Goal: Task Accomplishment & Management: Manage account settings

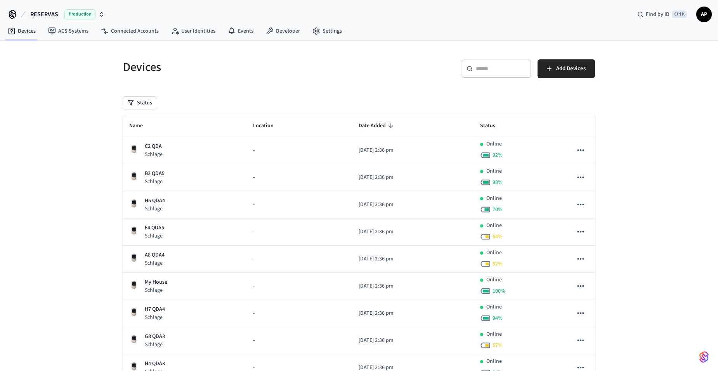
click at [183, 174] on div "B3 QDA5 Schlage" at bounding box center [184, 178] width 111 height 16
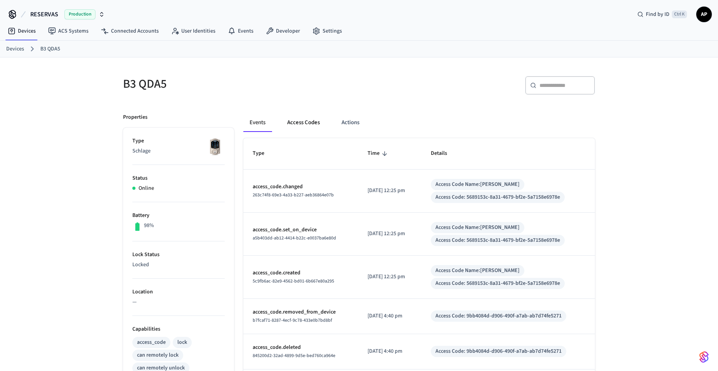
click at [304, 123] on button "Access Codes" at bounding box center [303, 122] width 45 height 19
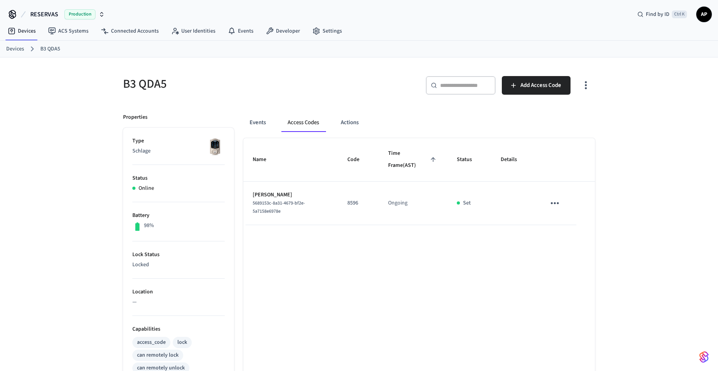
click at [18, 48] on link "Devices" at bounding box center [15, 49] width 18 height 8
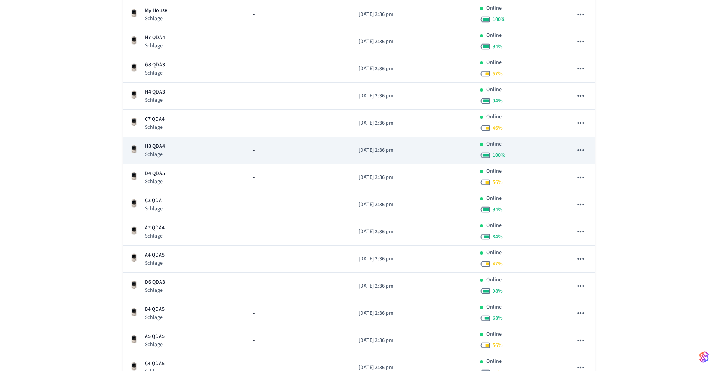
scroll to position [311, 0]
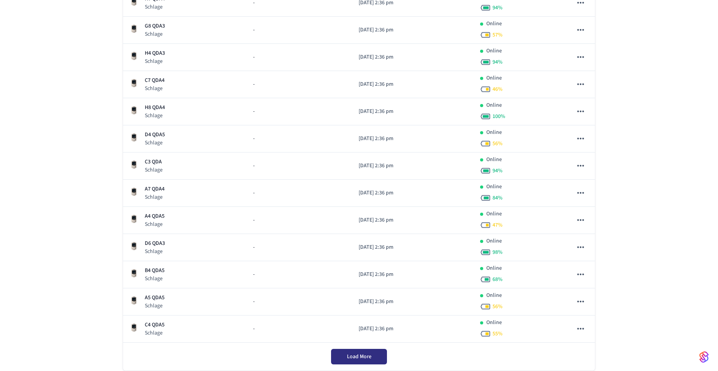
click at [380, 356] on button "Load More" at bounding box center [359, 357] width 56 height 16
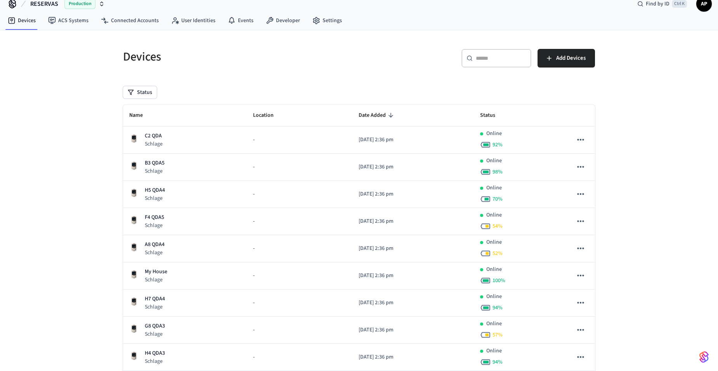
scroll to position [0, 0]
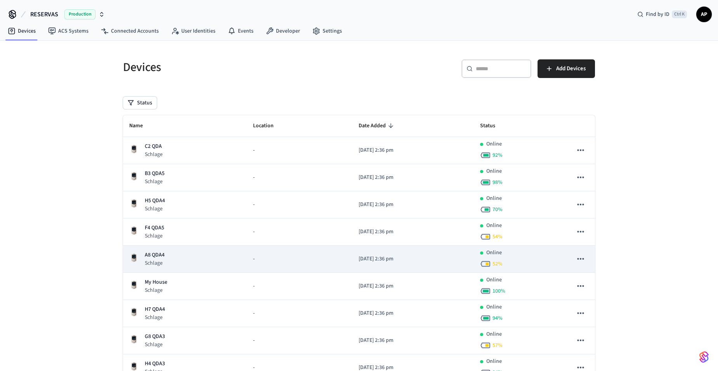
click at [160, 256] on p "A8 QDA4" at bounding box center [155, 255] width 20 height 8
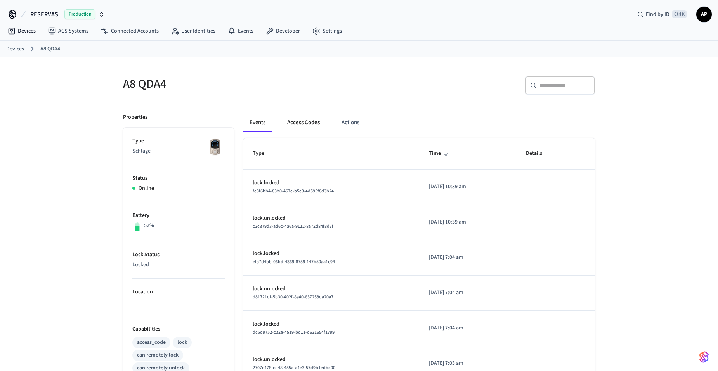
click at [311, 129] on button "Access Codes" at bounding box center [303, 122] width 45 height 19
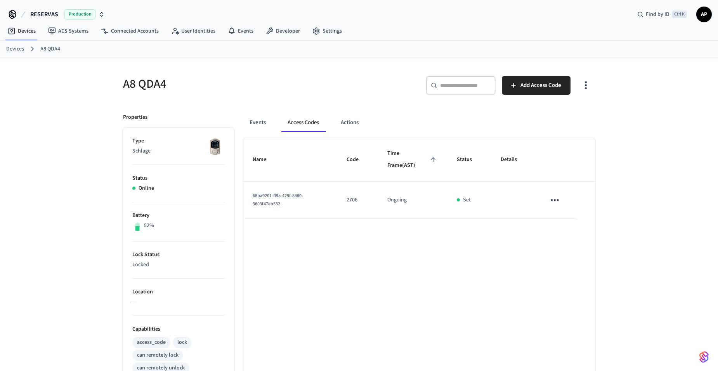
click at [555, 200] on icon "sticky table" at bounding box center [555, 200] width 8 height 2
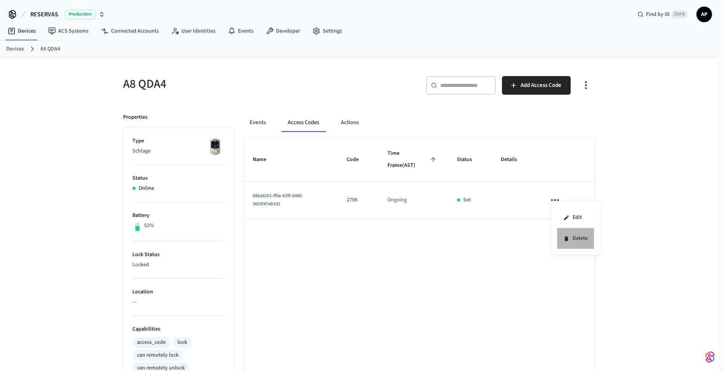
click at [569, 241] on li "Delete" at bounding box center [575, 238] width 37 height 21
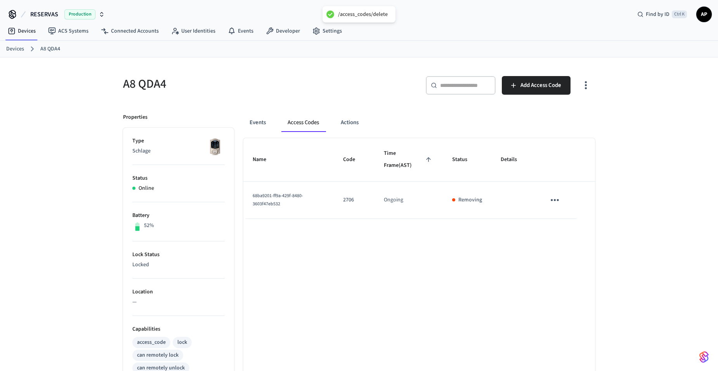
click at [15, 52] on link "Devices" at bounding box center [15, 49] width 18 height 8
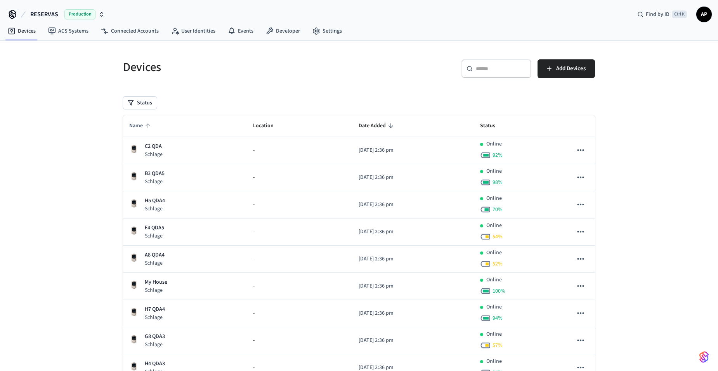
click at [137, 123] on span "Name" at bounding box center [141, 126] width 24 height 12
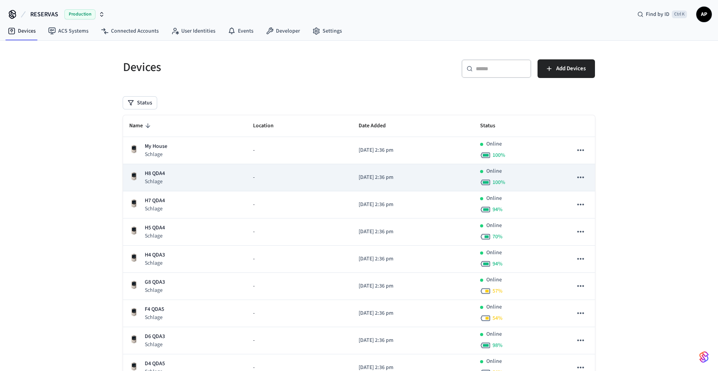
click at [156, 176] on p "H8 QDA4" at bounding box center [155, 174] width 20 height 8
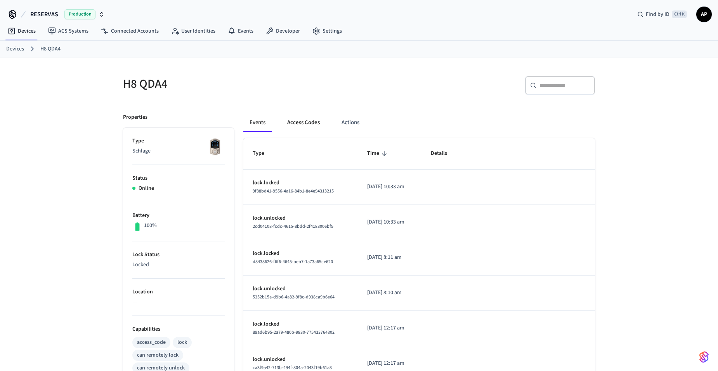
click at [303, 121] on button "Access Codes" at bounding box center [303, 122] width 45 height 19
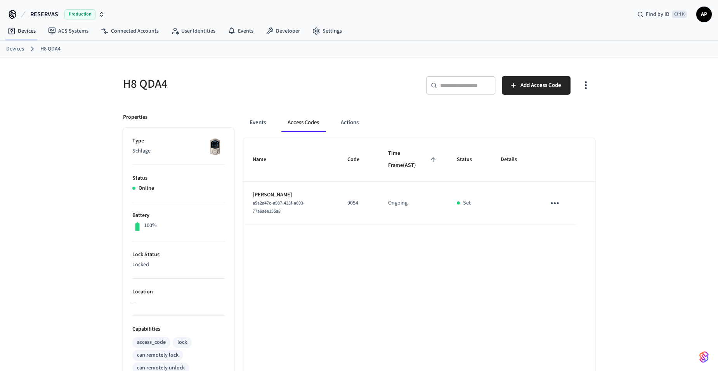
click at [559, 207] on icon "sticky table" at bounding box center [555, 203] width 12 height 12
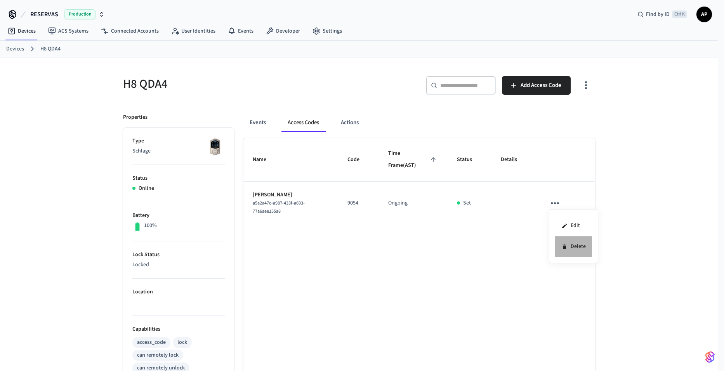
click at [570, 247] on li "Delete" at bounding box center [573, 246] width 37 height 21
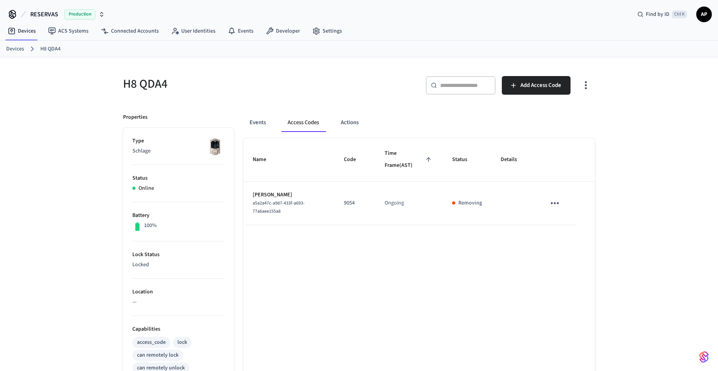
click at [15, 49] on link "Devices" at bounding box center [15, 49] width 18 height 8
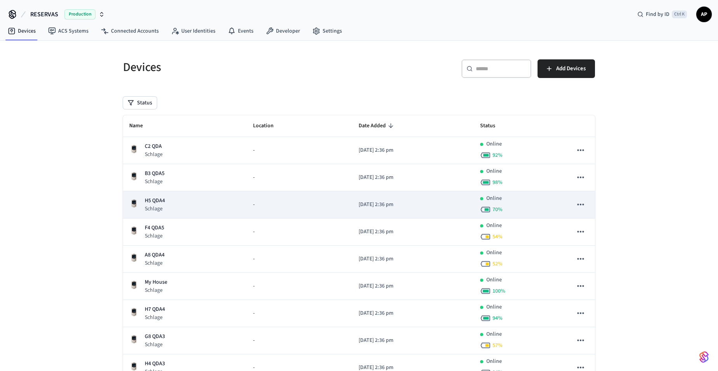
click at [161, 196] on td "H5 QDA4 Schlage" at bounding box center [185, 204] width 124 height 27
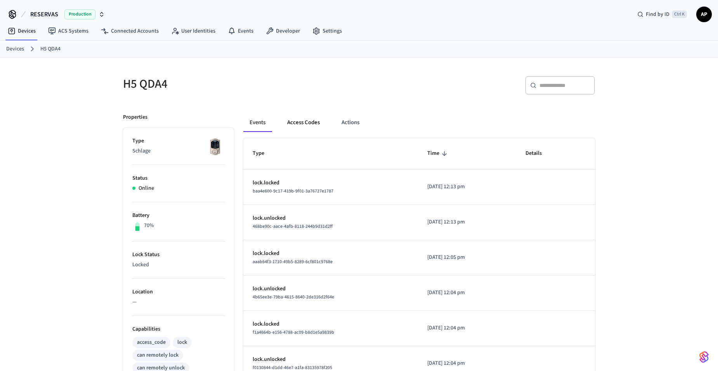
click at [296, 121] on button "Access Codes" at bounding box center [303, 122] width 45 height 19
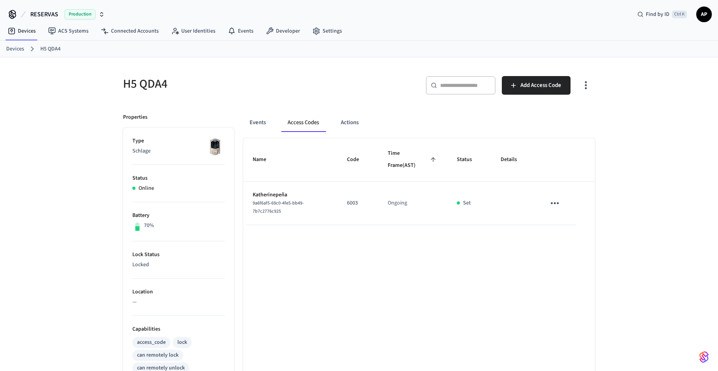
click at [553, 201] on icon "sticky table" at bounding box center [555, 203] width 12 height 12
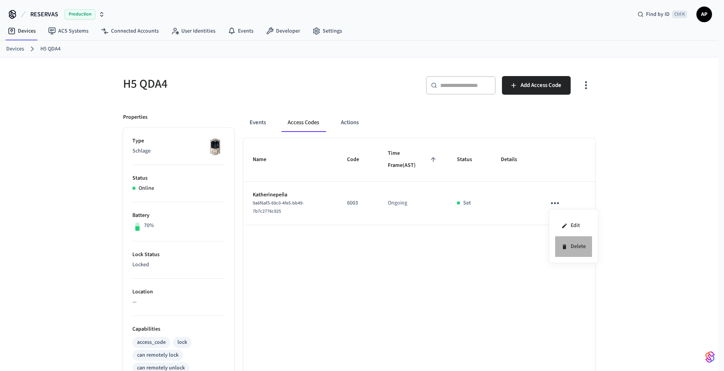
click at [570, 243] on li "Delete" at bounding box center [573, 246] width 37 height 21
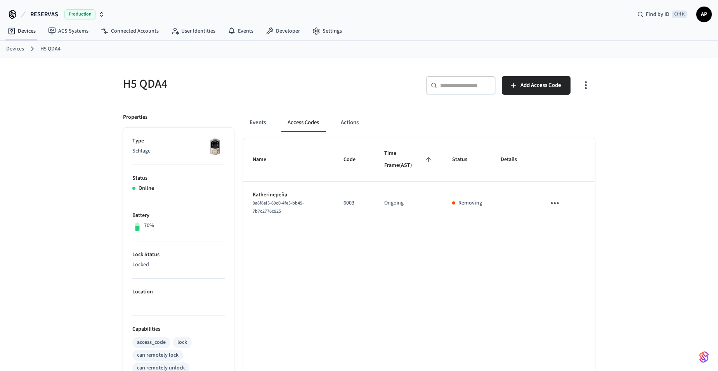
click at [19, 51] on link "Devices" at bounding box center [15, 49] width 18 height 8
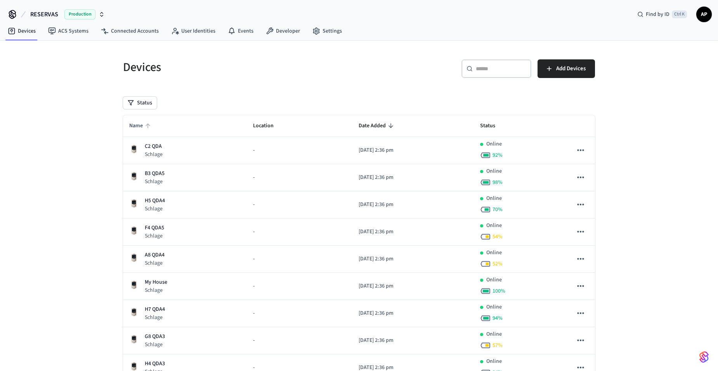
click at [142, 128] on span "Name" at bounding box center [141, 126] width 24 height 12
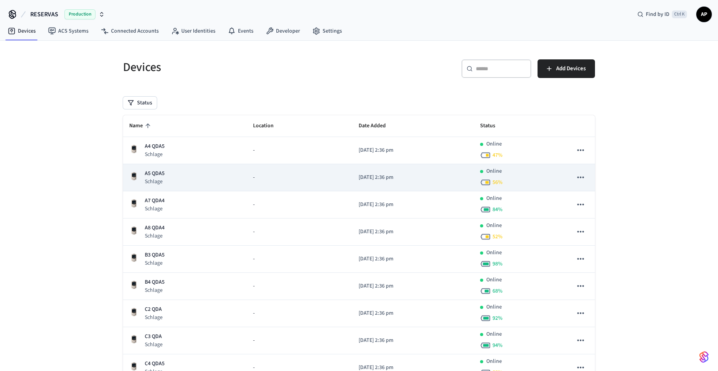
click at [161, 176] on p "A5 QDA5" at bounding box center [155, 174] width 20 height 8
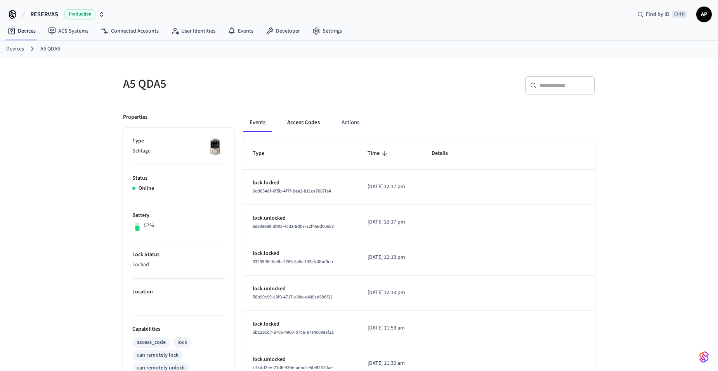
click at [300, 121] on button "Access Codes" at bounding box center [303, 122] width 45 height 19
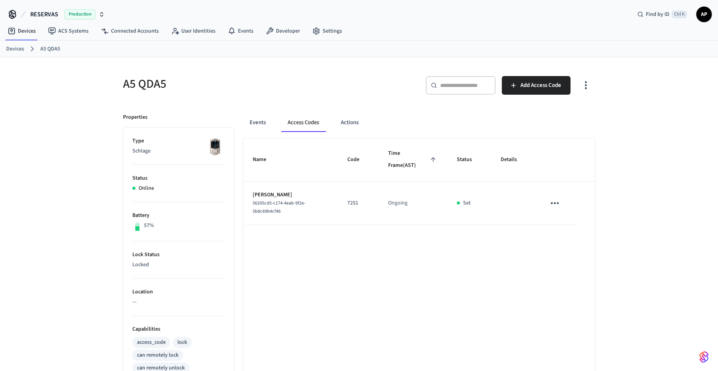
click at [552, 204] on icon "sticky table" at bounding box center [555, 203] width 8 height 2
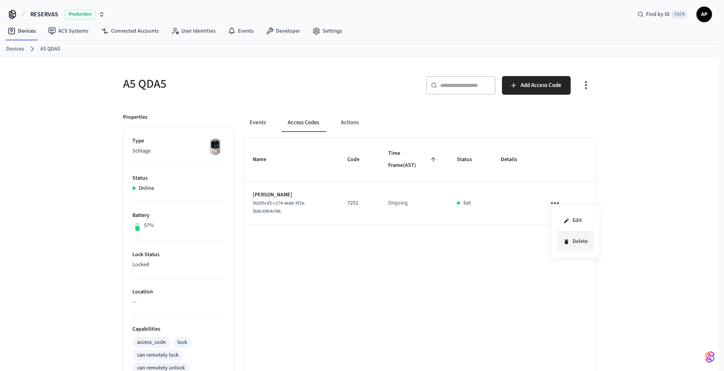
click at [568, 240] on icon at bounding box center [566, 242] width 6 height 6
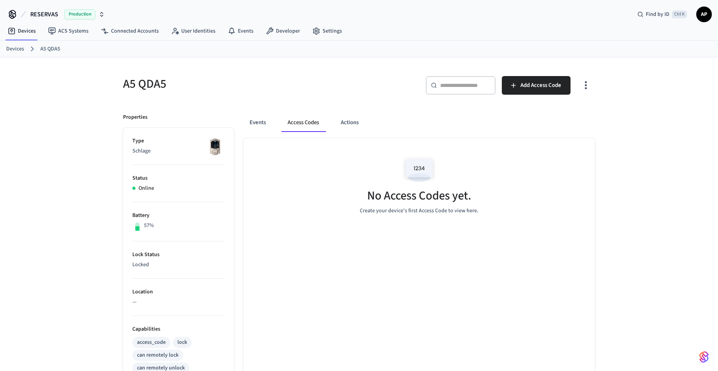
click at [13, 52] on link "Devices" at bounding box center [15, 49] width 18 height 8
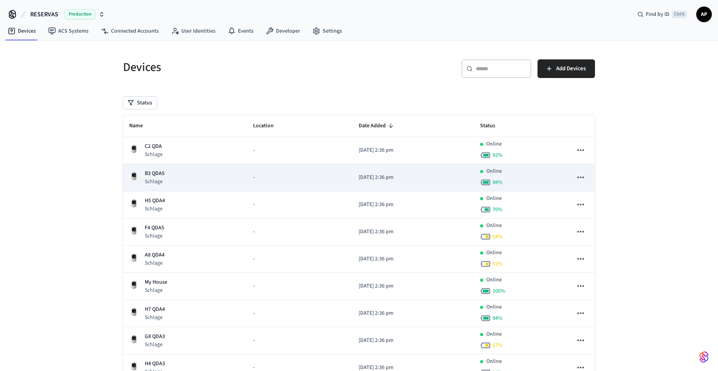
click at [154, 174] on p "B3 QDA5" at bounding box center [155, 174] width 20 height 8
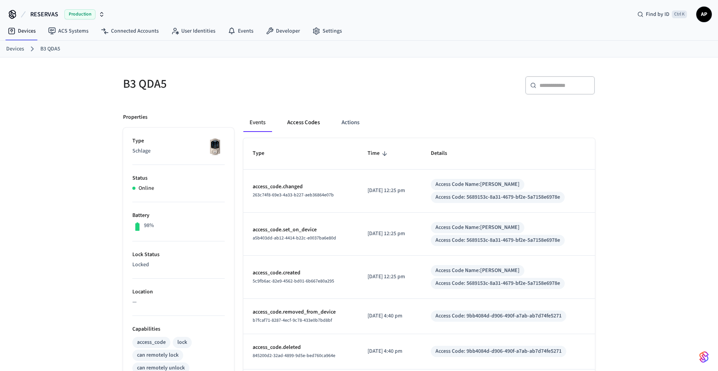
click at [298, 123] on button "Access Codes" at bounding box center [303, 122] width 45 height 19
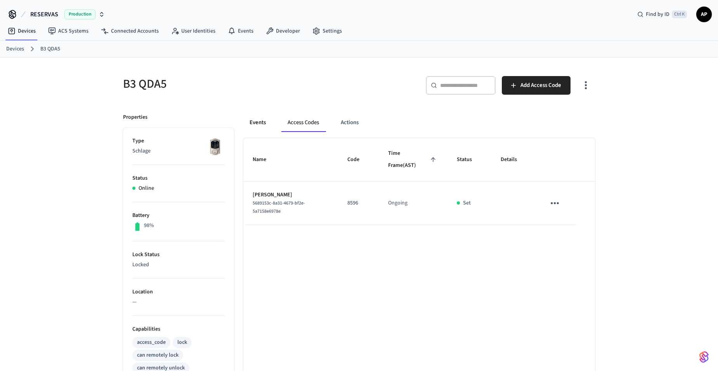
click at [269, 126] on button "Events" at bounding box center [257, 122] width 29 height 19
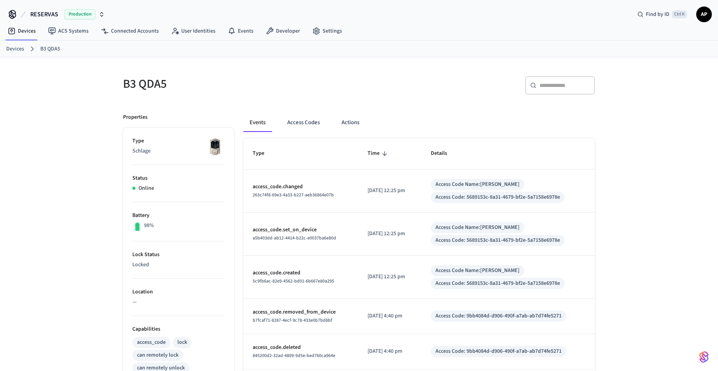
click at [19, 49] on link "Devices" at bounding box center [15, 49] width 18 height 8
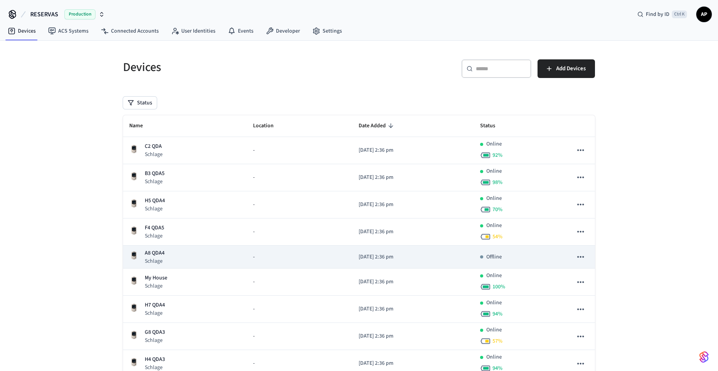
click at [159, 259] on p "Schlage" at bounding box center [155, 261] width 20 height 8
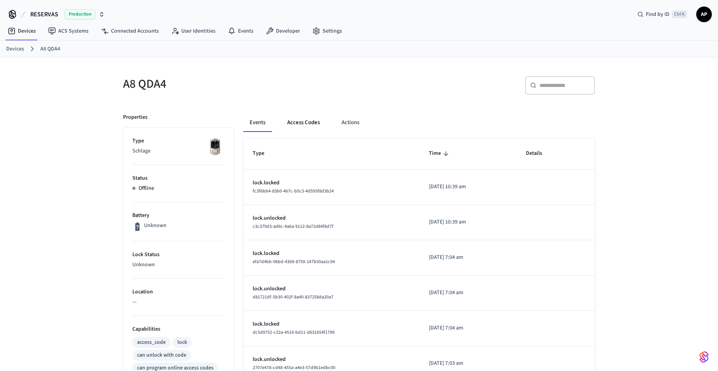
click at [305, 121] on button "Access Codes" at bounding box center [303, 122] width 45 height 19
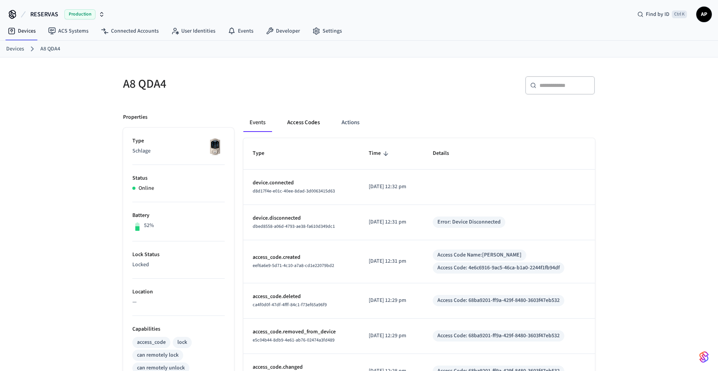
click at [301, 121] on button "Access Codes" at bounding box center [303, 122] width 45 height 19
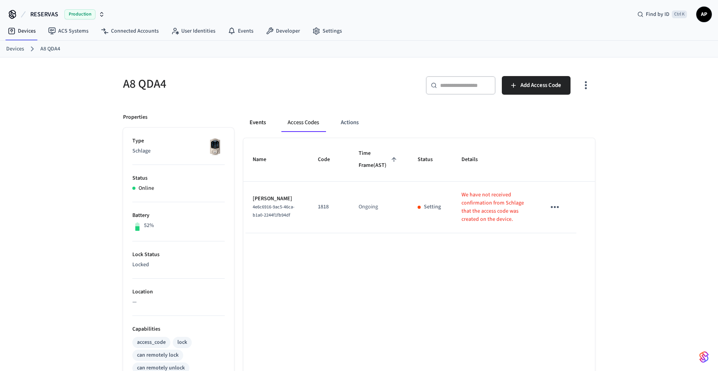
click at [262, 124] on button "Events" at bounding box center [257, 122] width 29 height 19
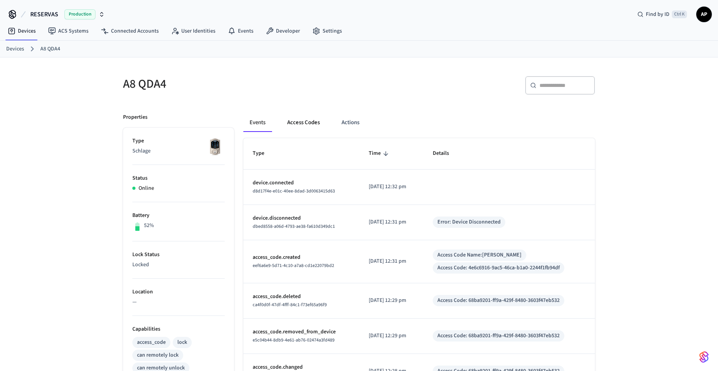
click at [292, 118] on button "Access Codes" at bounding box center [303, 122] width 45 height 19
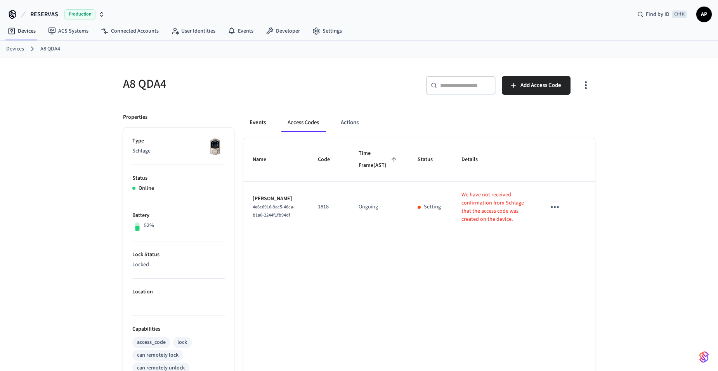
click at [261, 121] on button "Events" at bounding box center [257, 122] width 29 height 19
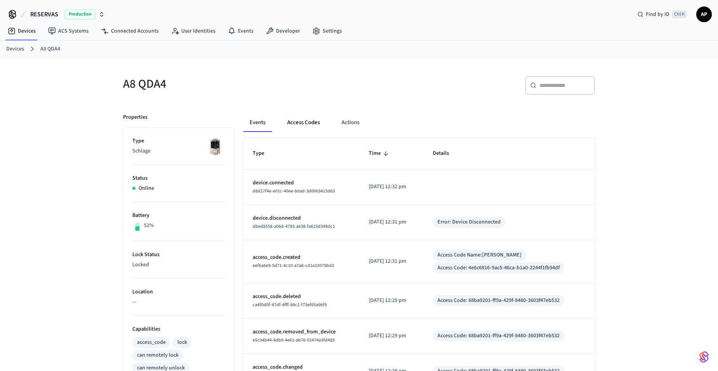
click at [317, 122] on button "Access Codes" at bounding box center [303, 122] width 45 height 19
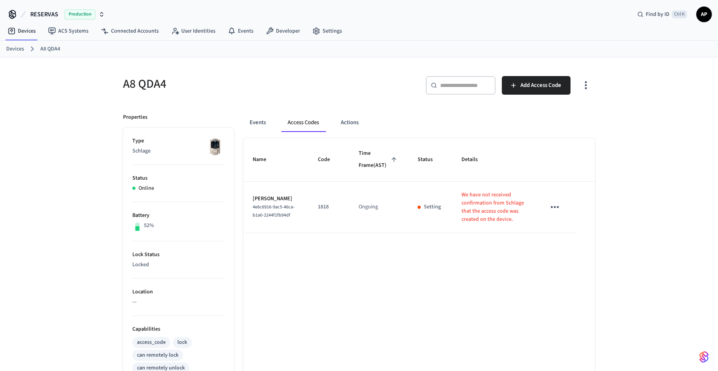
click at [559, 213] on icon "sticky table" at bounding box center [555, 207] width 12 height 12
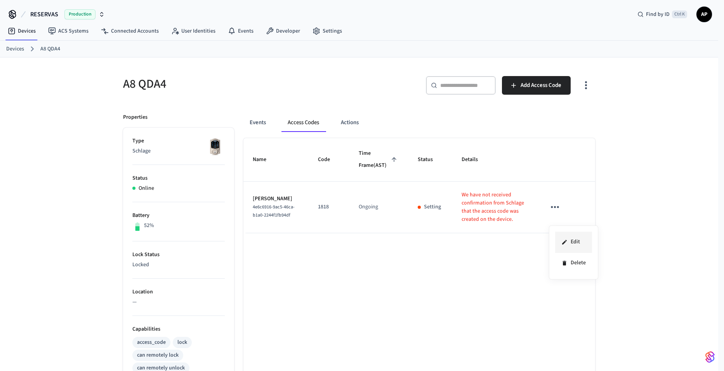
click at [568, 236] on li "Edit" at bounding box center [573, 242] width 37 height 21
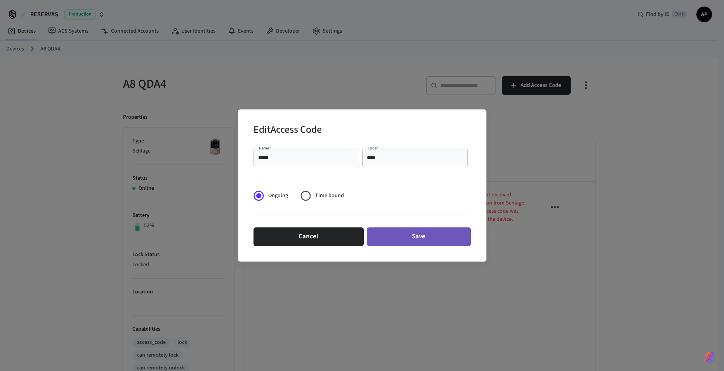
click at [422, 235] on button "Save" at bounding box center [419, 236] width 104 height 19
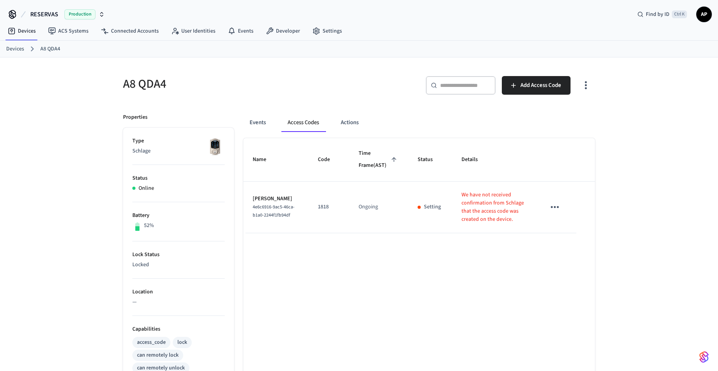
click at [554, 213] on icon "sticky table" at bounding box center [555, 207] width 12 height 12
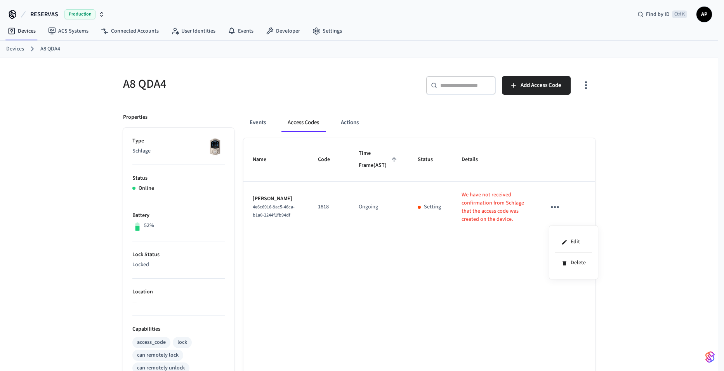
click at [248, 112] on div at bounding box center [362, 185] width 724 height 371
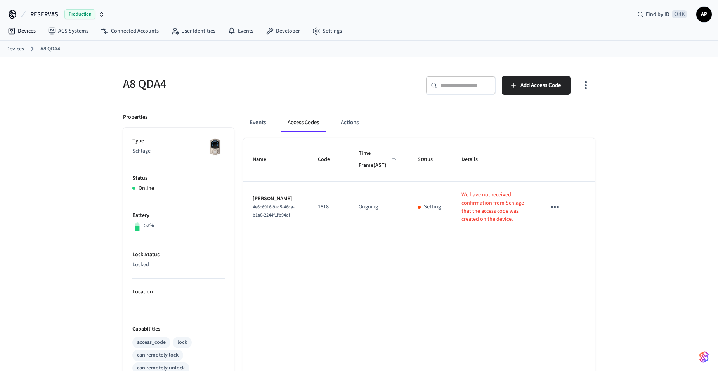
click at [257, 120] on div "Edit Delete" at bounding box center [359, 185] width 718 height 371
click at [261, 121] on button "Events" at bounding box center [257, 122] width 29 height 19
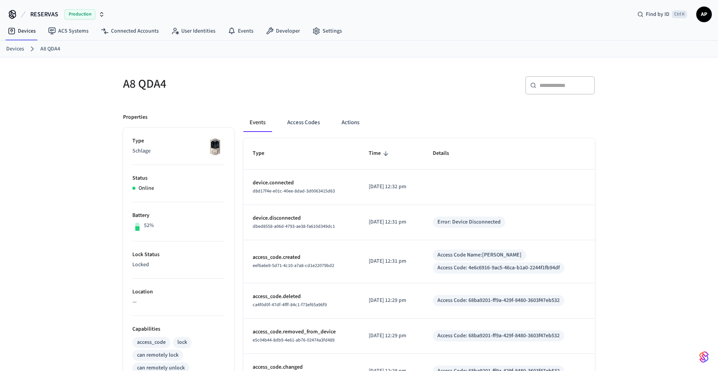
click at [11, 47] on link "Devices" at bounding box center [15, 49] width 18 height 8
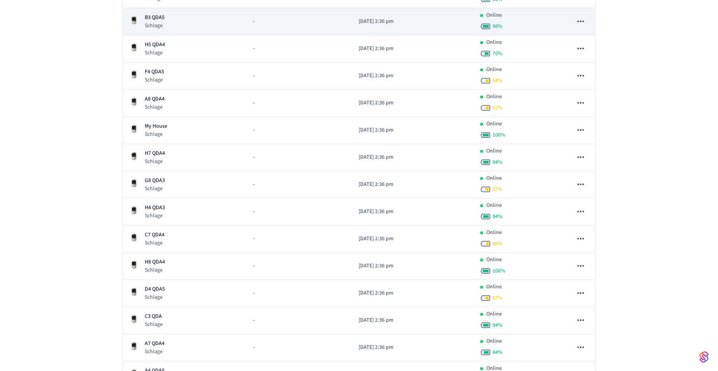
scroll to position [116, 0]
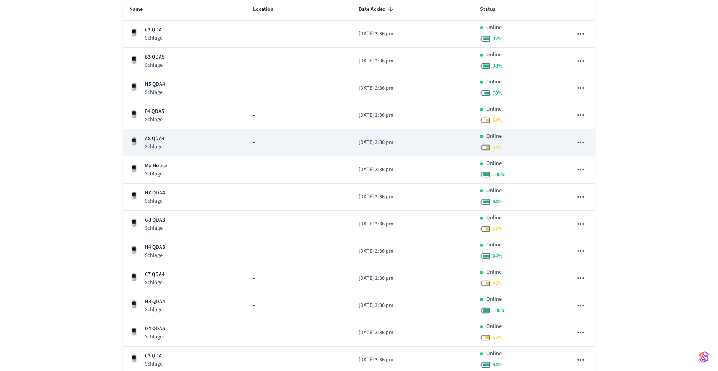
click at [162, 139] on p "A8 QDA4" at bounding box center [155, 139] width 20 height 8
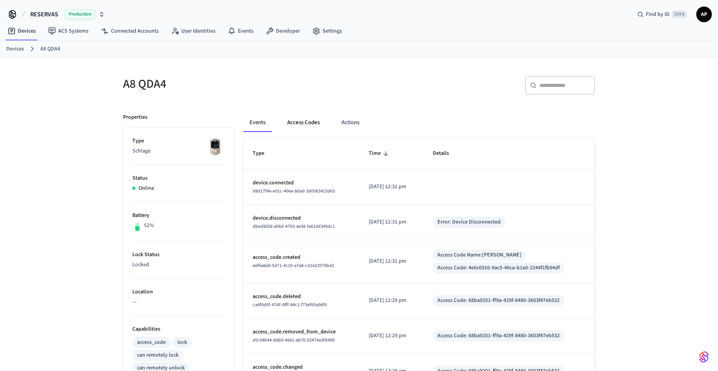
click at [299, 127] on button "Access Codes" at bounding box center [303, 122] width 45 height 19
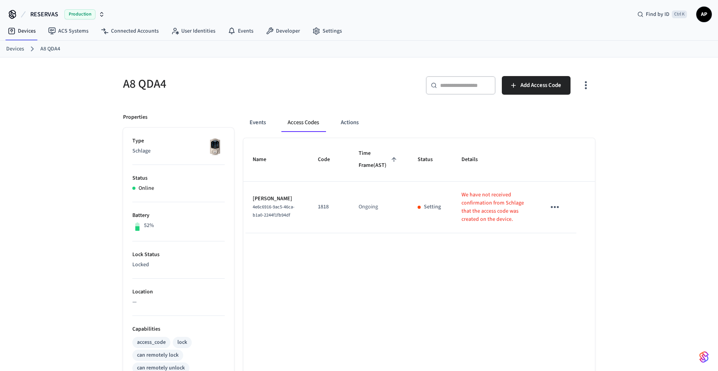
click at [554, 208] on icon "sticky table" at bounding box center [555, 207] width 8 height 2
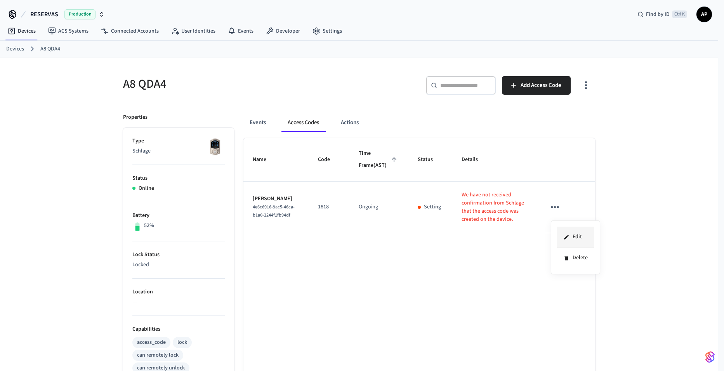
click at [567, 235] on icon at bounding box center [566, 237] width 6 height 6
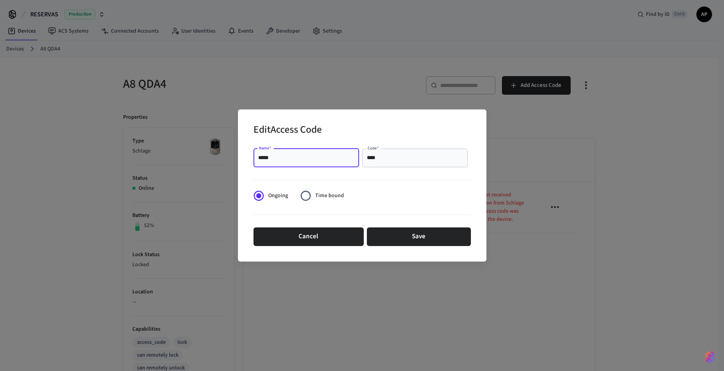
click at [275, 154] on input "*****" at bounding box center [306, 158] width 96 height 8
type input "*"
type input "******"
click at [425, 235] on button "Save" at bounding box center [419, 236] width 104 height 19
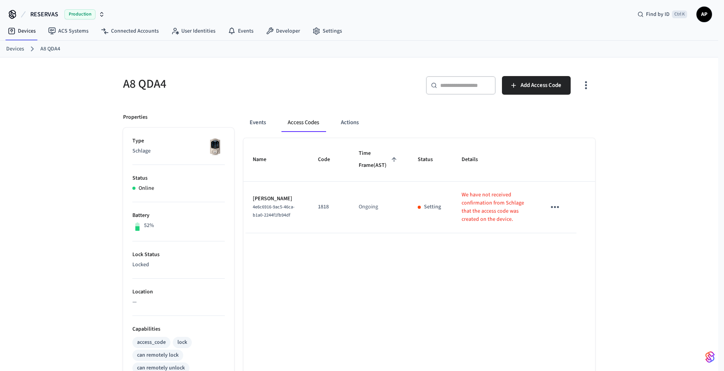
click at [403, 236] on button "Save" at bounding box center [419, 236] width 104 height 19
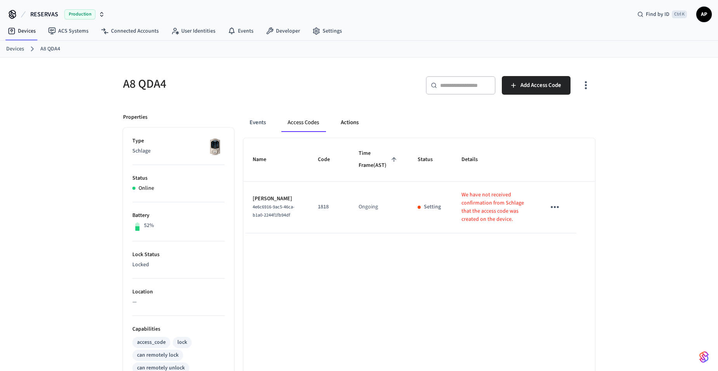
click at [356, 125] on button "Actions" at bounding box center [350, 122] width 30 height 19
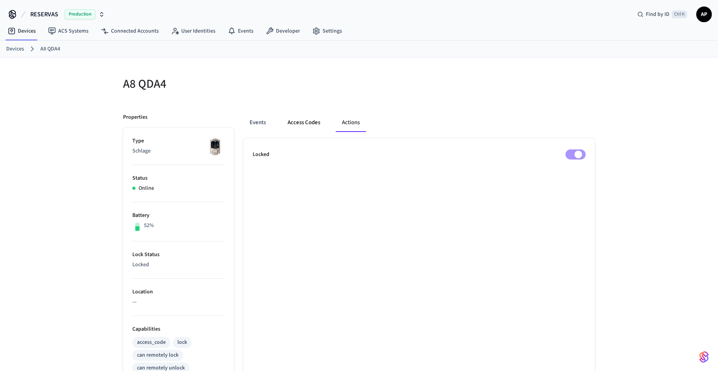
click at [309, 124] on button "Access Codes" at bounding box center [303, 122] width 45 height 19
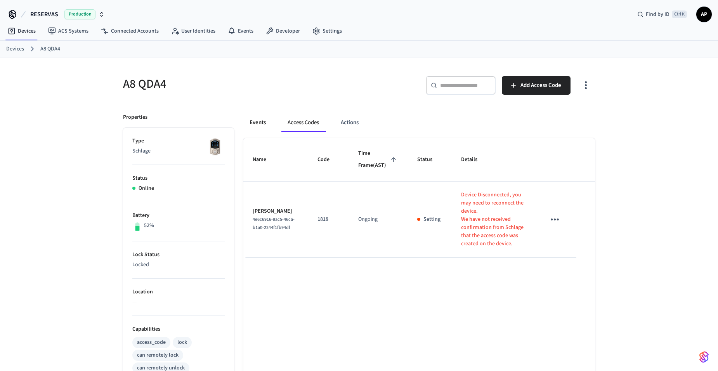
click at [256, 121] on button "Events" at bounding box center [257, 122] width 29 height 19
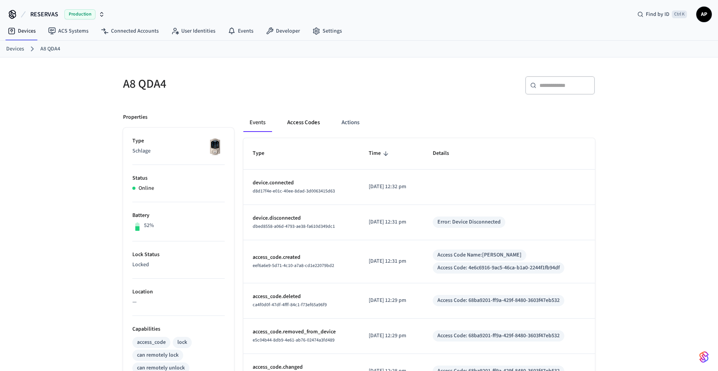
click at [295, 125] on button "Access Codes" at bounding box center [303, 122] width 45 height 19
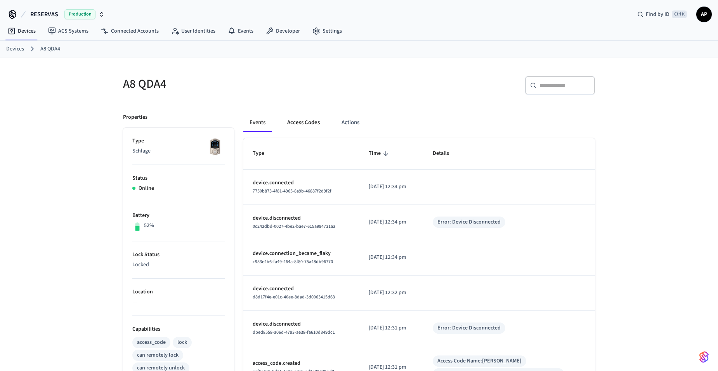
click at [297, 122] on button "Access Codes" at bounding box center [303, 122] width 45 height 19
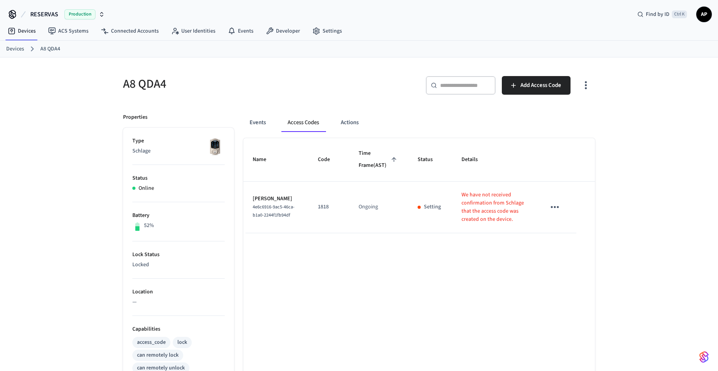
click at [462, 222] on p "We have not received confirmation from Schlage that the access code was created…" at bounding box center [494, 207] width 65 height 33
click at [548, 216] on button "sticky table" at bounding box center [555, 207] width 18 height 18
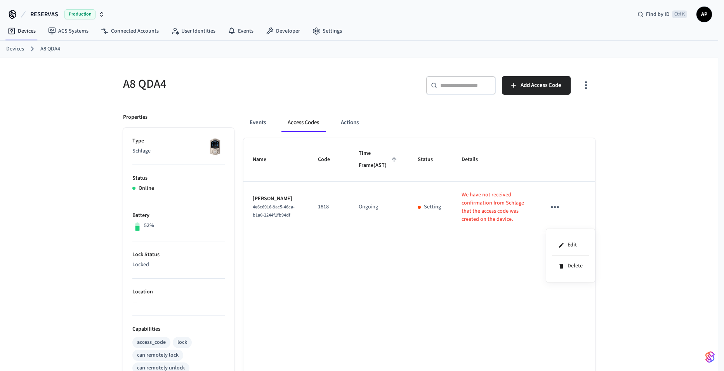
click at [256, 207] on div at bounding box center [362, 185] width 724 height 371
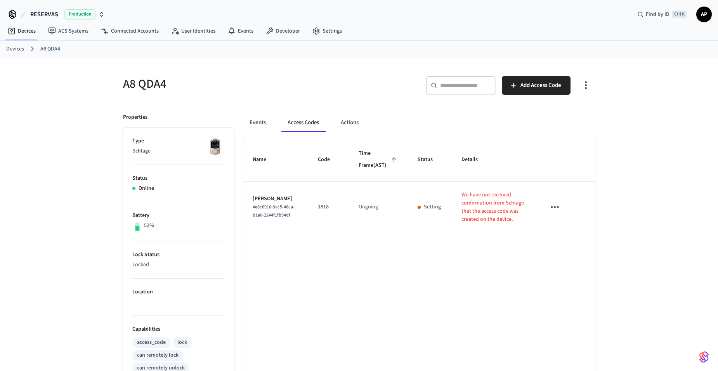
click at [559, 213] on icon "sticky table" at bounding box center [555, 207] width 12 height 12
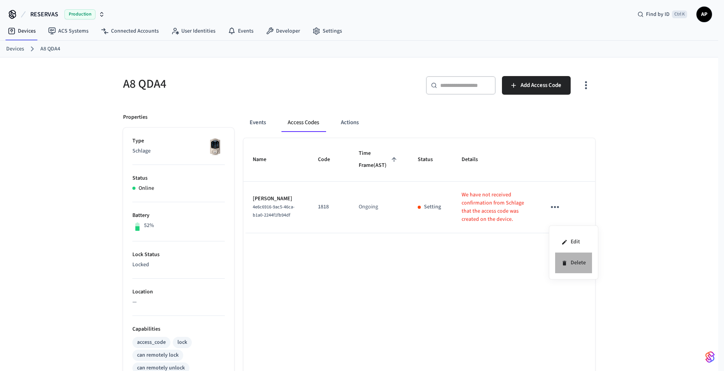
click at [577, 261] on li "Delete" at bounding box center [573, 263] width 37 height 21
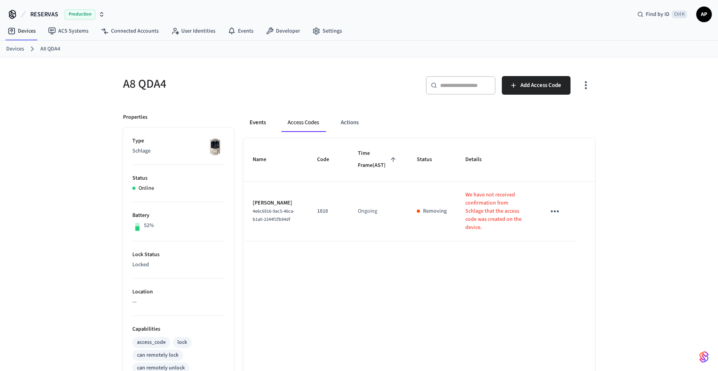
click at [266, 126] on button "Events" at bounding box center [257, 122] width 29 height 19
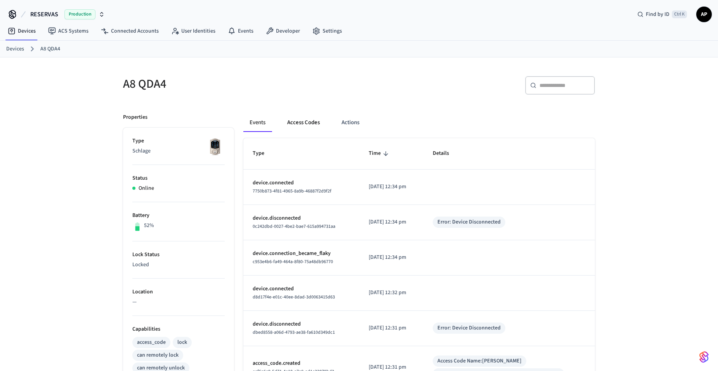
click at [308, 126] on button "Access Codes" at bounding box center [303, 122] width 45 height 19
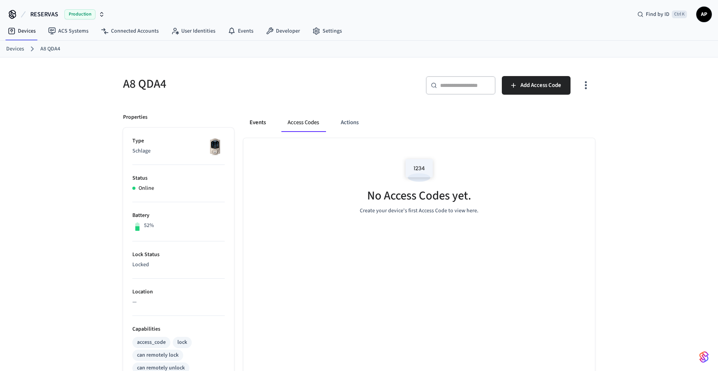
click at [256, 129] on button "Events" at bounding box center [257, 122] width 29 height 19
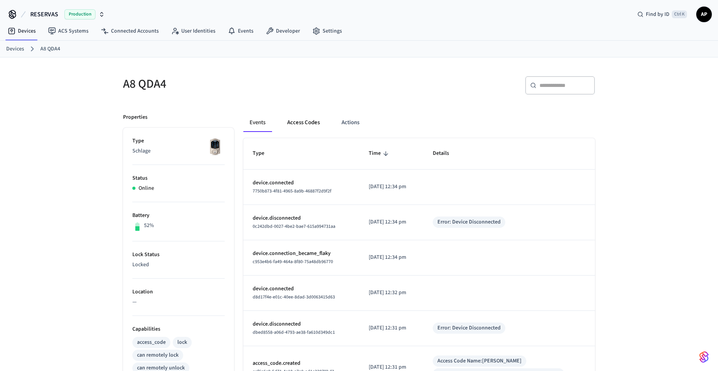
click at [321, 125] on button "Access Codes" at bounding box center [303, 122] width 45 height 19
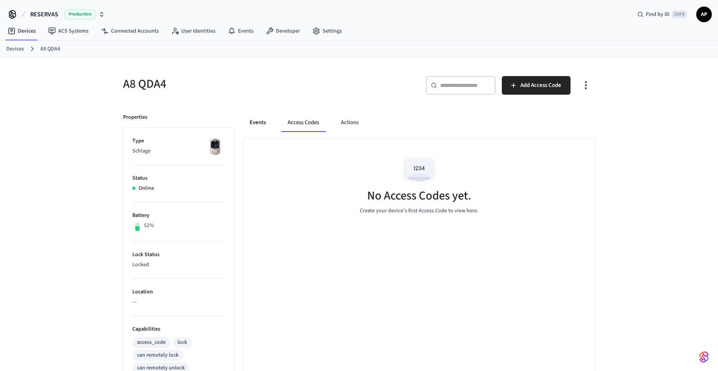
click at [260, 115] on button "Events" at bounding box center [257, 122] width 29 height 19
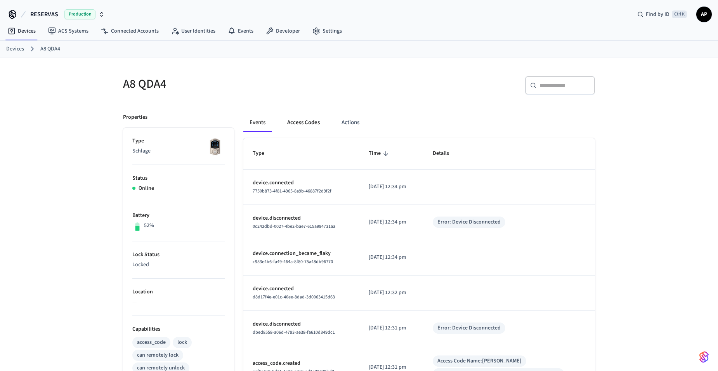
click at [295, 121] on button "Access Codes" at bounding box center [303, 122] width 45 height 19
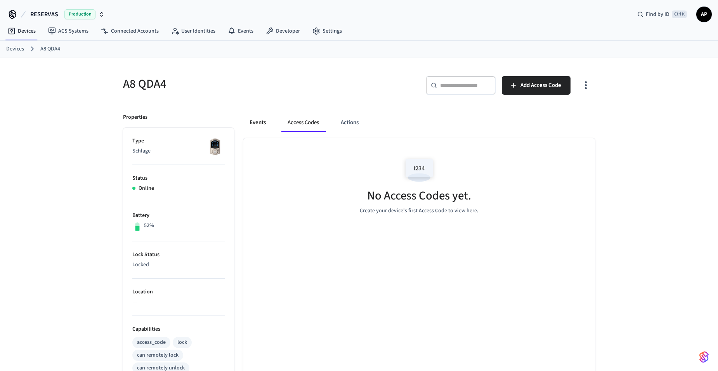
click at [252, 124] on button "Events" at bounding box center [257, 122] width 29 height 19
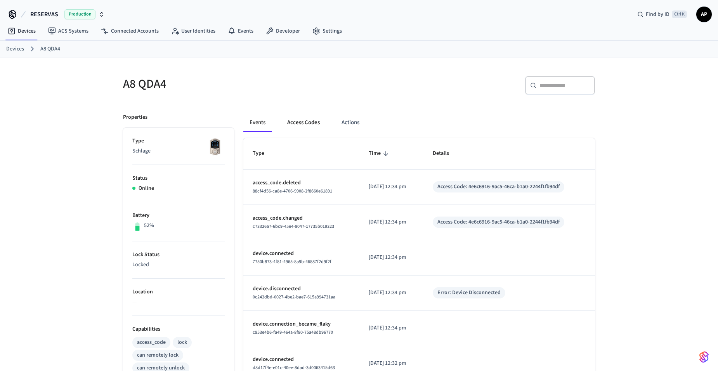
click at [314, 123] on button "Access Codes" at bounding box center [303, 122] width 45 height 19
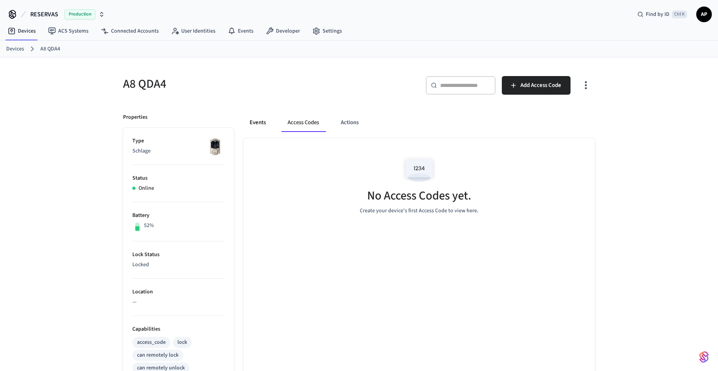
click at [253, 121] on button "Events" at bounding box center [257, 122] width 29 height 19
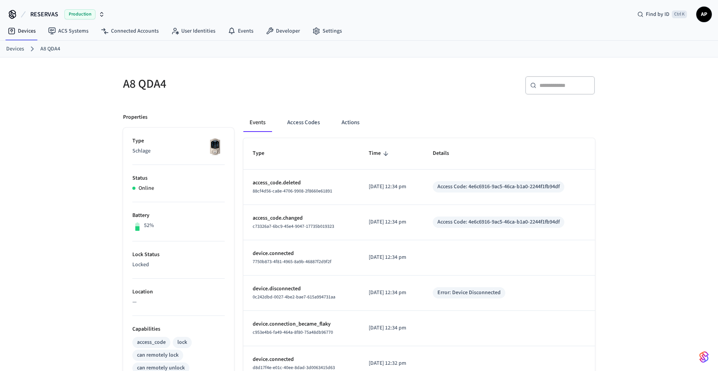
click at [250, 119] on button "Events" at bounding box center [257, 122] width 28 height 19
click at [8, 46] on link "Devices" at bounding box center [15, 49] width 18 height 8
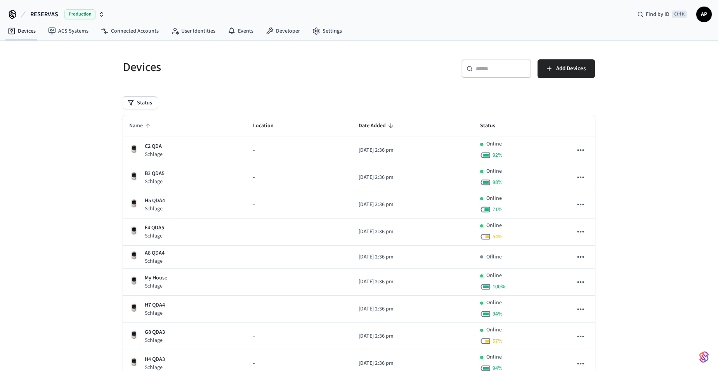
click at [137, 127] on span "Name" at bounding box center [141, 126] width 24 height 12
click at [138, 125] on span "Name" at bounding box center [141, 126] width 24 height 12
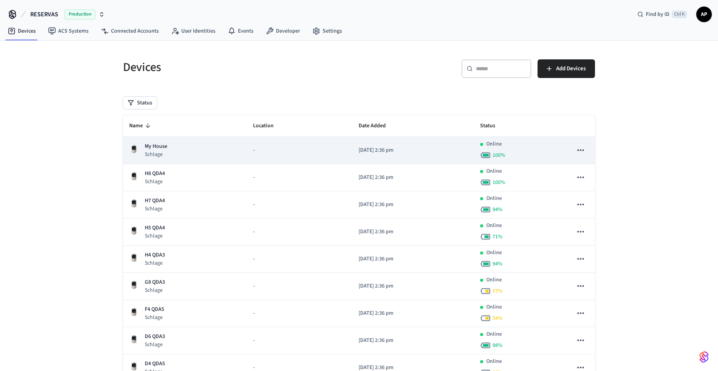
click at [170, 149] on div "My House Schlage" at bounding box center [184, 150] width 111 height 16
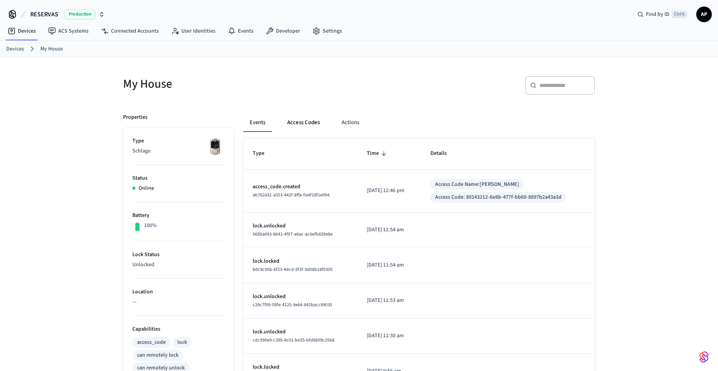
click at [312, 123] on button "Access Codes" at bounding box center [303, 122] width 45 height 19
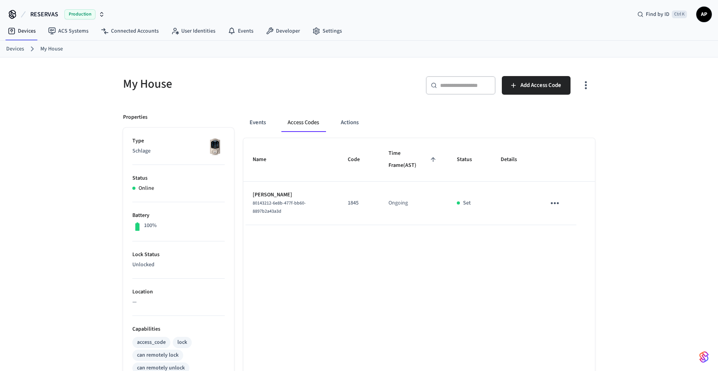
click at [553, 205] on icon "sticky table" at bounding box center [555, 203] width 12 height 12
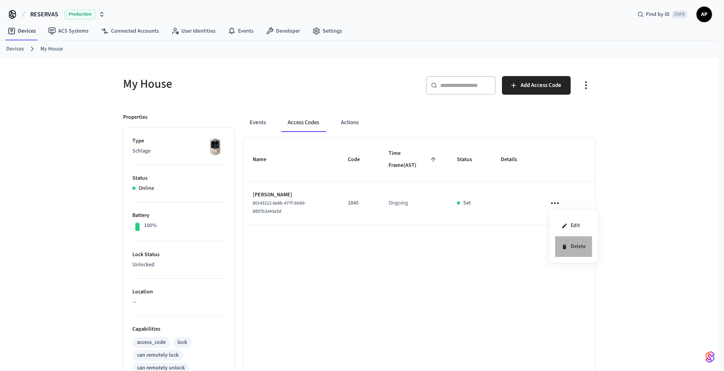
click at [575, 245] on li "Delete" at bounding box center [573, 246] width 37 height 21
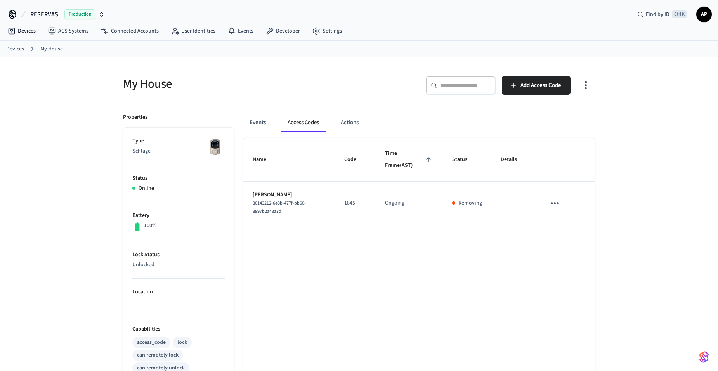
click at [14, 49] on link "Devices" at bounding box center [15, 49] width 18 height 8
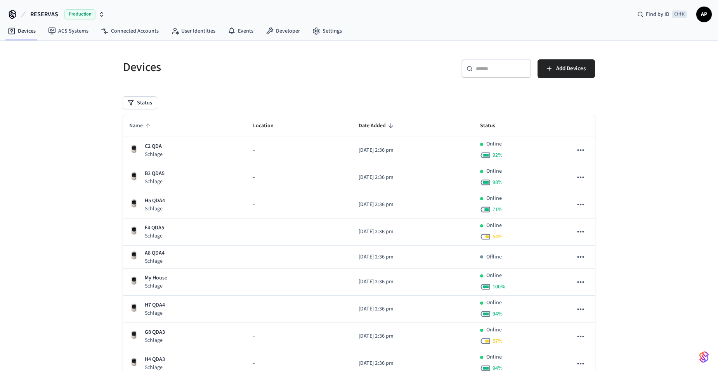
click at [142, 127] on span "Name" at bounding box center [141, 126] width 24 height 12
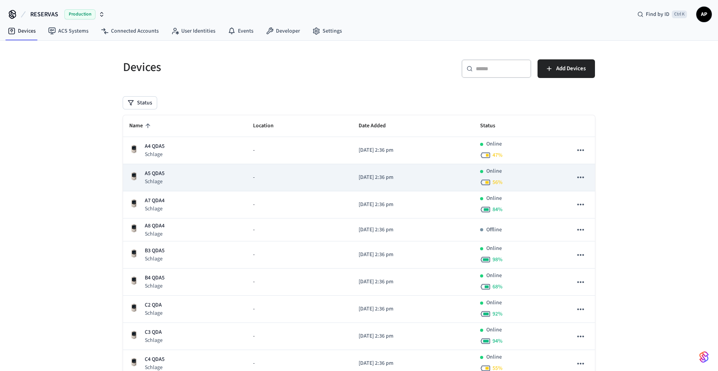
click at [159, 183] on p "Schlage" at bounding box center [155, 182] width 20 height 8
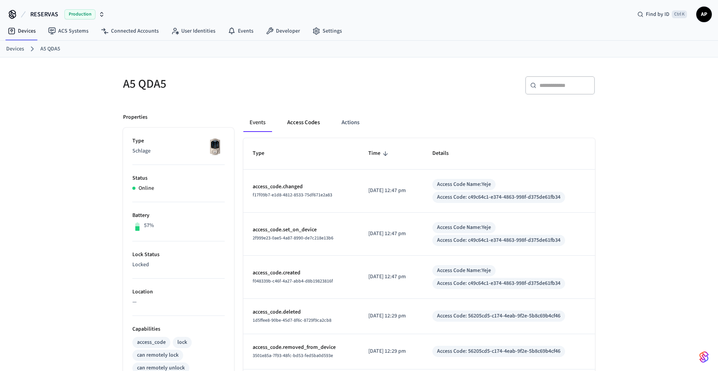
click at [308, 121] on button "Access Codes" at bounding box center [303, 122] width 45 height 19
